Goal: Information Seeking & Learning: Find contact information

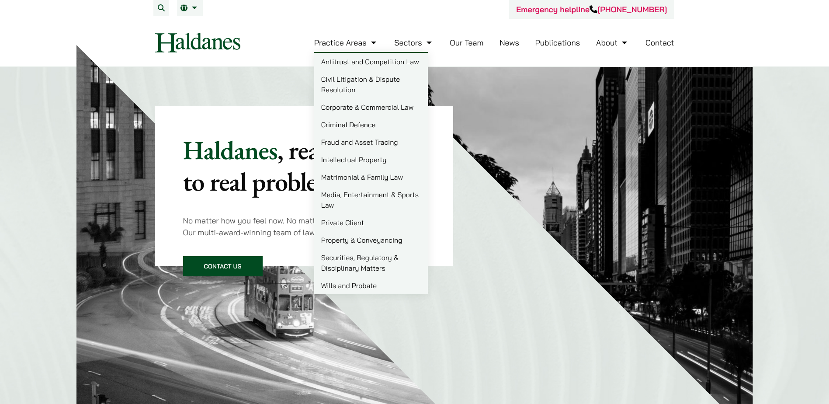
click at [453, 45] on link "Our Team" at bounding box center [467, 43] width 34 height 10
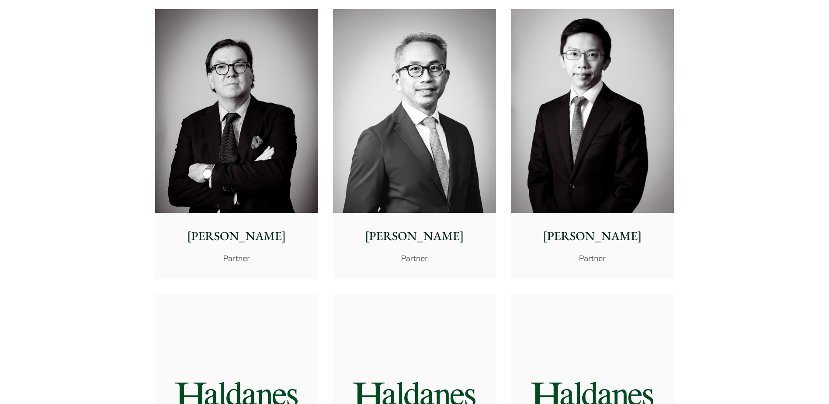
scroll to position [917, 0]
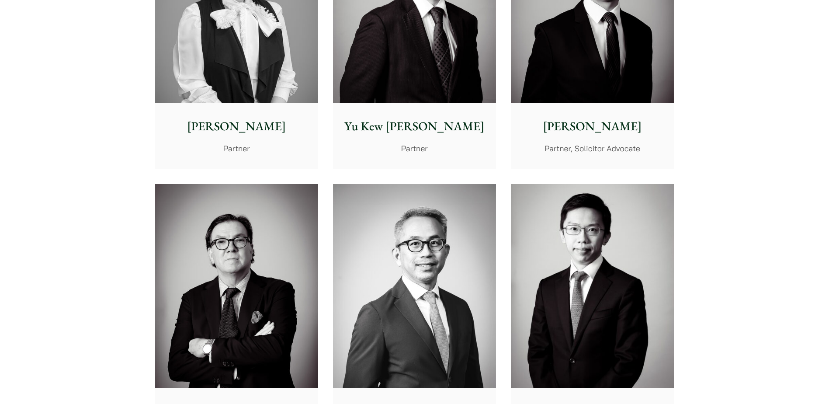
click at [587, 128] on p "Nathan Wong" at bounding box center [592, 126] width 149 height 18
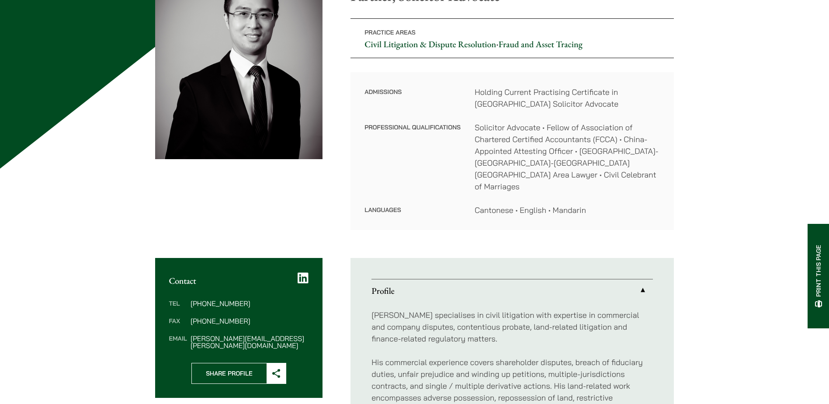
scroll to position [14, 0]
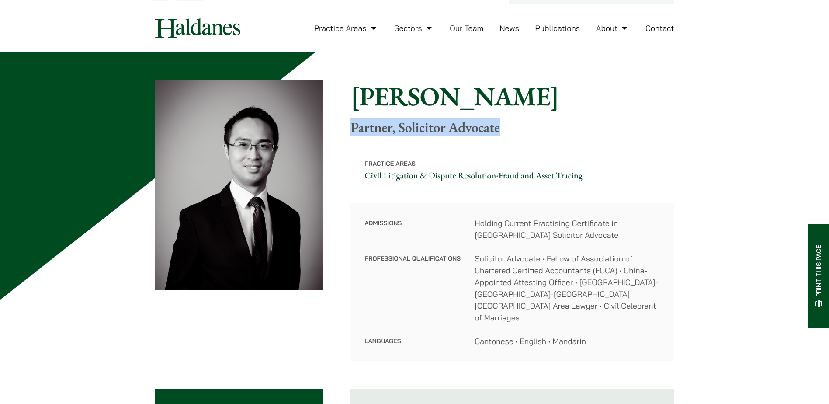
drag, startPoint x: 349, startPoint y: 128, endPoint x: 508, endPoint y: 129, distance: 159.0
click at [508, 129] on div "Home » Lawyers » Nathan Wong Nathan Wong Partner, Solicitor Advocate Practice A…" at bounding box center [414, 220] width 519 height 280
copy p "Partner, Solicitor Advocate"
click at [603, 140] on div "Home » Lawyers » Nathan Wong Nathan Wong Partner, Solicitor Advocate Practice A…" at bounding box center [414, 220] width 519 height 280
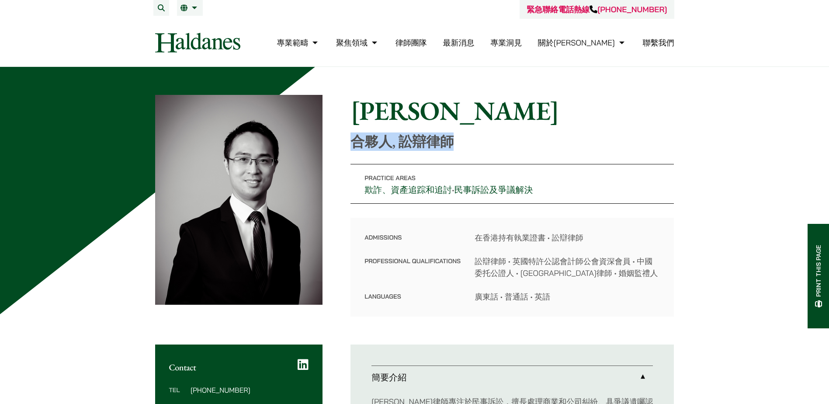
drag, startPoint x: 352, startPoint y: 140, endPoint x: 454, endPoint y: 145, distance: 102.3
click at [454, 145] on p "合夥人, 訟辯律師" at bounding box center [511, 141] width 323 height 17
copy p "合夥人, 訟辯律師"
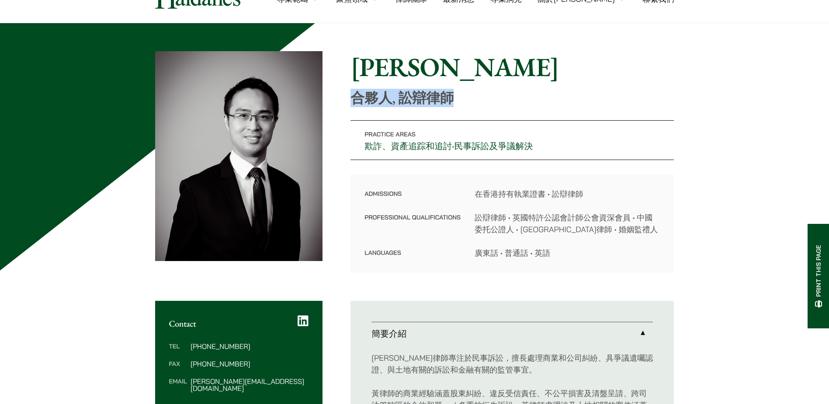
scroll to position [131, 0]
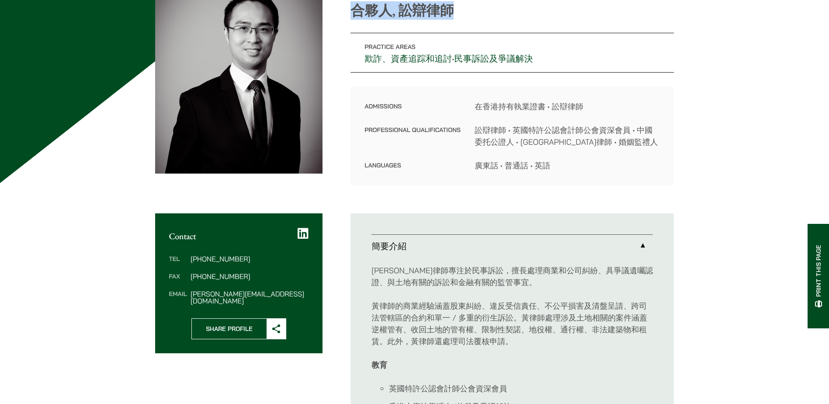
click at [317, 388] on div "Contact Tel (852) 2230 2856 Fax (852) 2845 1637 Email nathan.wong@haldanes.com …" at bounding box center [414, 364] width 519 height 303
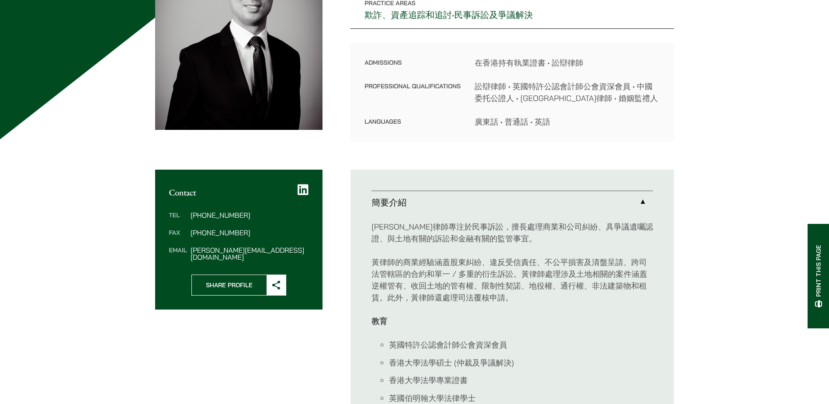
scroll to position [218, 0]
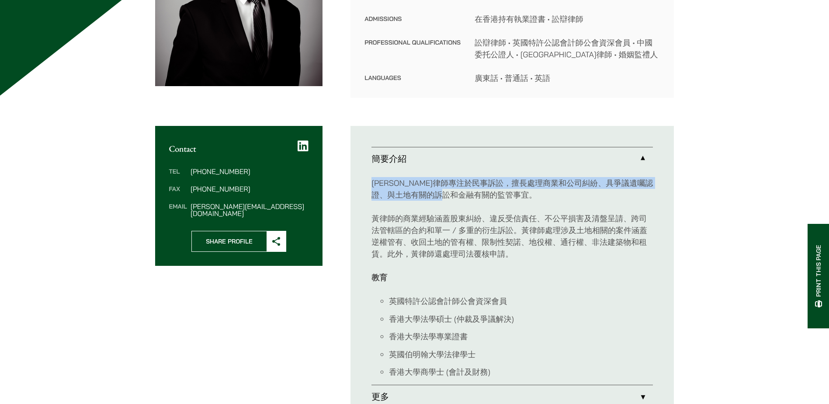
drag, startPoint x: 371, startPoint y: 181, endPoint x: 486, endPoint y: 192, distance: 114.9
click at [486, 192] on p "黃世傑律師專注於民事訴訟，擅長處理商業和公司糾紛、具爭議遺囑認證、與土地有關的訴訟和金融有關的監管事宜。" at bounding box center [511, 189] width 281 height 24
drag, startPoint x: 486, startPoint y: 192, endPoint x: 399, endPoint y: 179, distance: 87.4
click at [399, 179] on p "黃世傑律師專注於民事訴訟，擅長處理商業和公司糾紛、具爭議遺囑認證、與土地有關的訴訟和金融有關的監管事宜。" at bounding box center [511, 189] width 281 height 24
drag, startPoint x: 366, startPoint y: 157, endPoint x: 512, endPoint y: 193, distance: 149.7
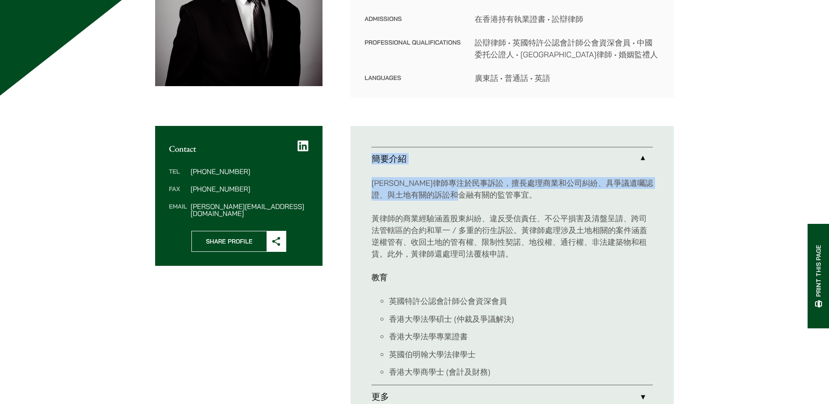
click at [512, 193] on ul "簡要介紹 黃世傑律師專注於民事訴訟，擅長處理商業和公司糾紛、具爭議遺囑認證、與土地有關的訴訟和金融有關的監管事宜。 黃律師的商業經驗涵蓋股東糾紛、違反受信責任…" at bounding box center [511, 277] width 323 height 303
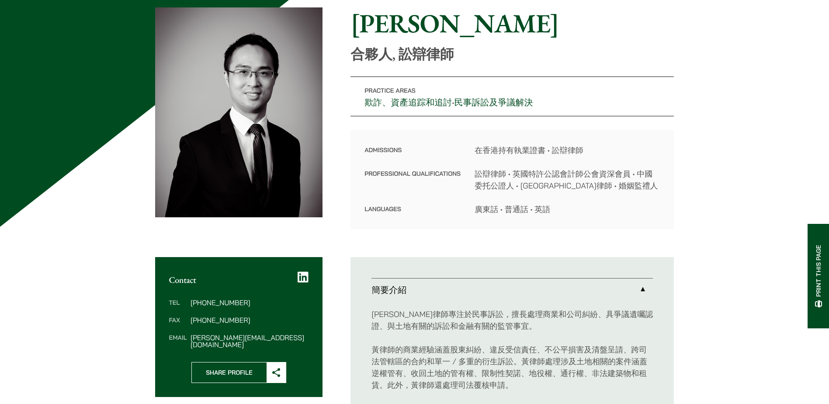
scroll to position [44, 0]
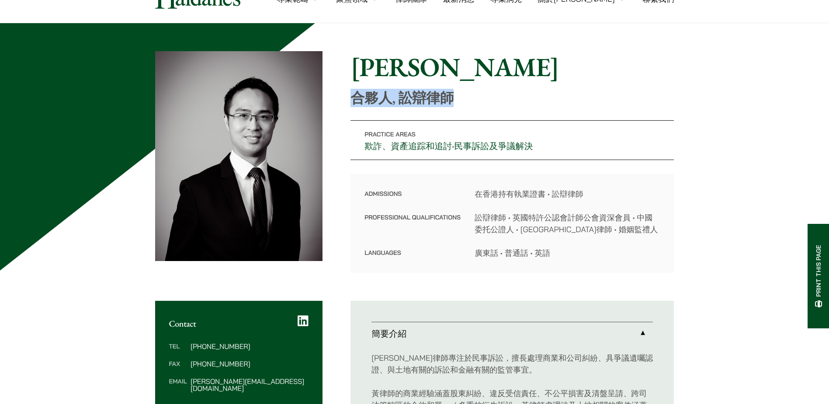
drag, startPoint x: 353, startPoint y: 100, endPoint x: 461, endPoint y: 100, distance: 107.9
click at [461, 100] on p "合夥人, 訟辯律師" at bounding box center [511, 98] width 323 height 17
copy p "合夥人, 訟辯律師"
